Goal: Go to known website: Access a specific website the user already knows

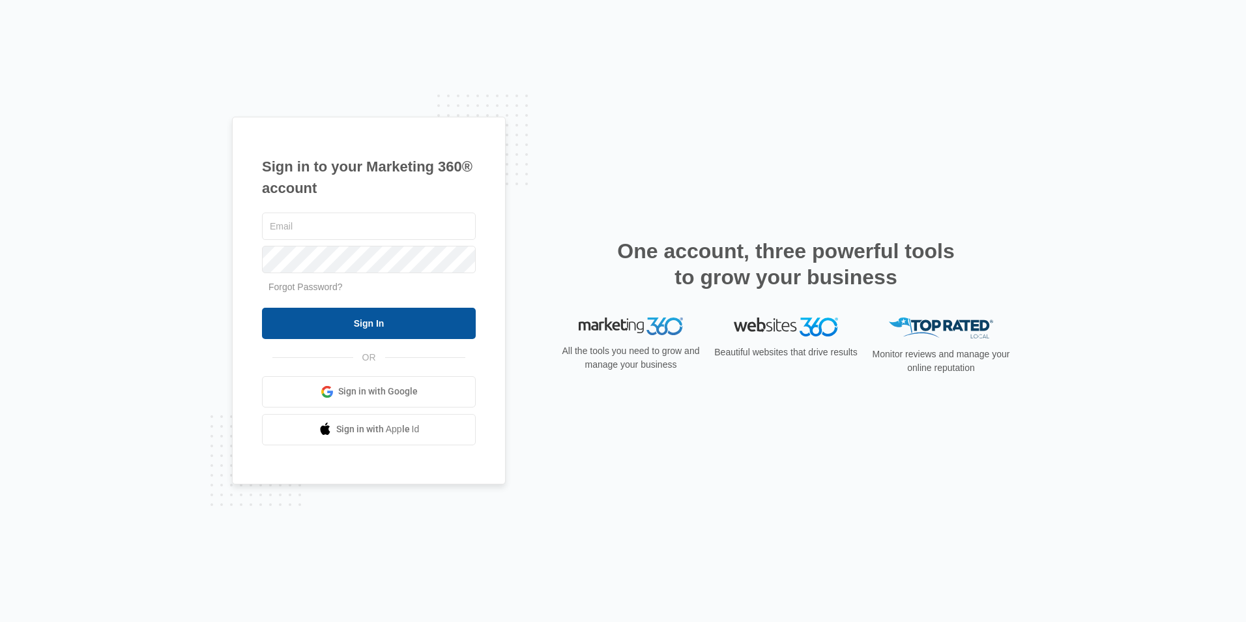
type input "[EMAIL_ADDRESS][DOMAIN_NAME]"
click at [360, 316] on input "Sign In" at bounding box center [369, 323] width 214 height 31
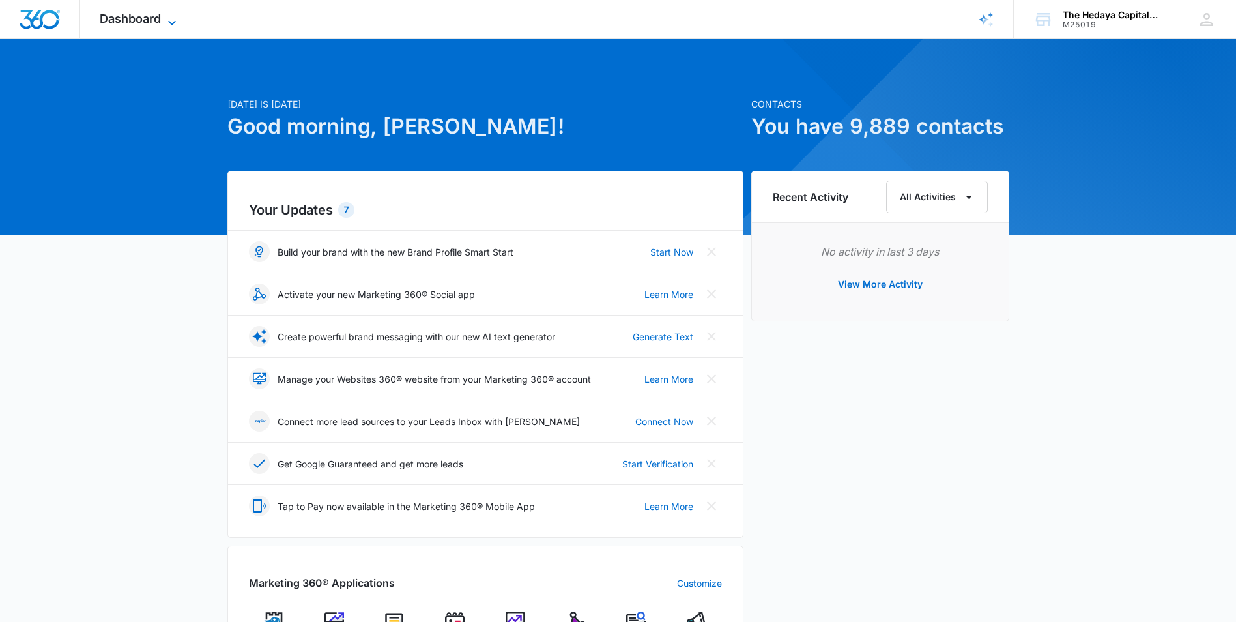
click at [145, 18] on span "Dashboard" at bounding box center [130, 19] width 61 height 14
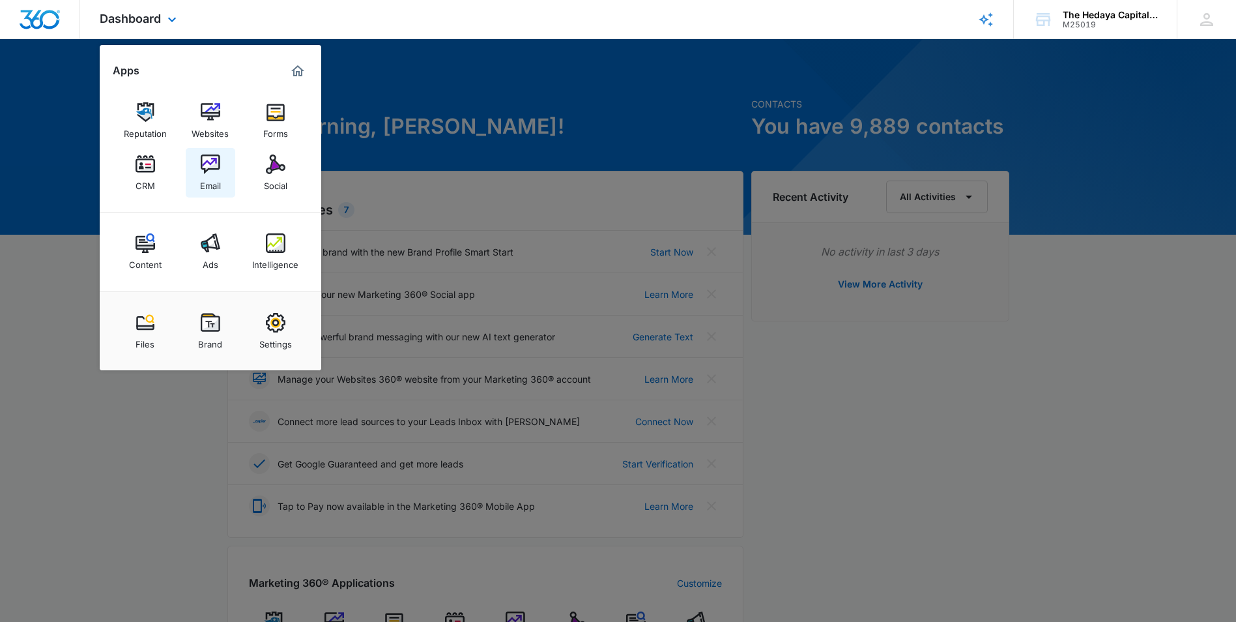
click at [230, 182] on link "Email" at bounding box center [211, 173] width 50 height 50
